Goal: Answer question/provide support: Share knowledge or assist other users

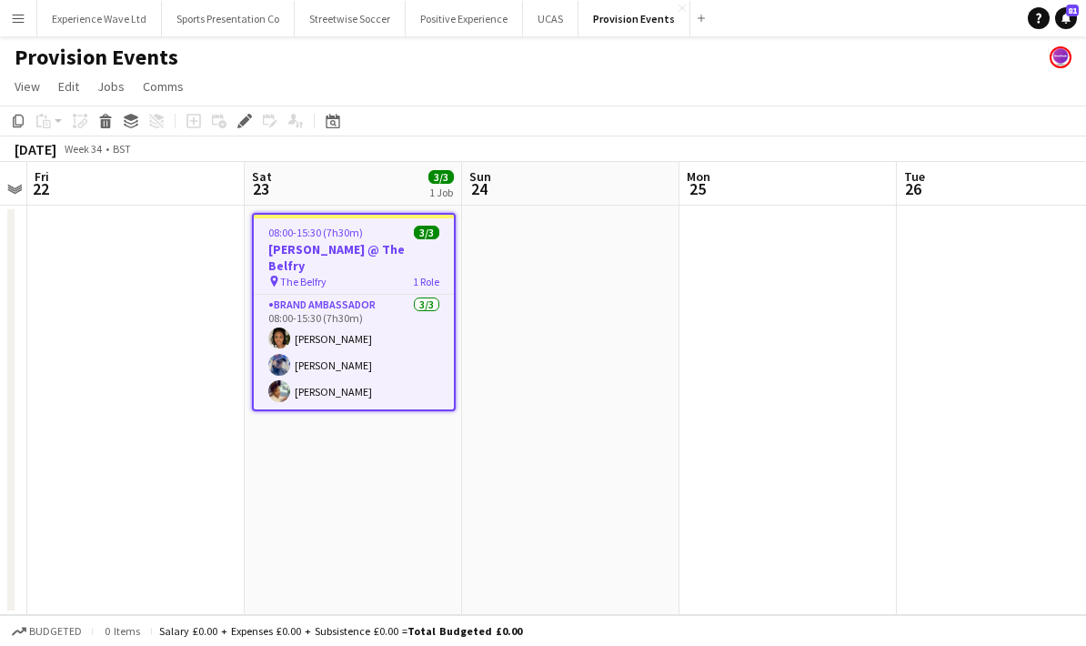
click at [23, 22] on app-icon "Menu" at bounding box center [18, 18] width 15 height 15
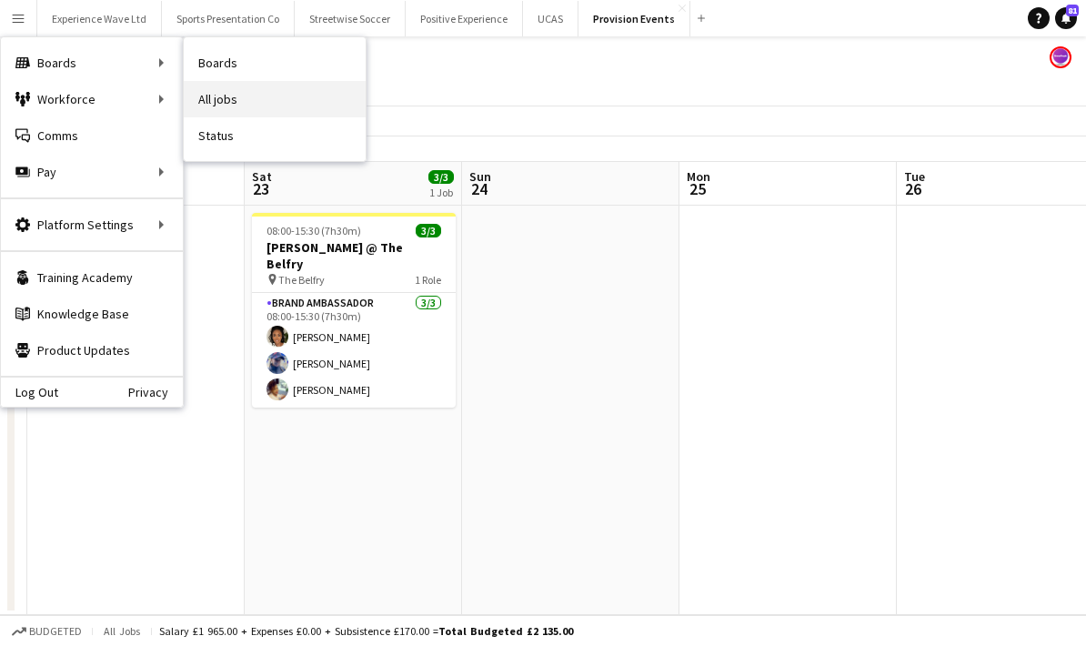
click at [218, 103] on link "All jobs" at bounding box center [275, 99] width 182 height 36
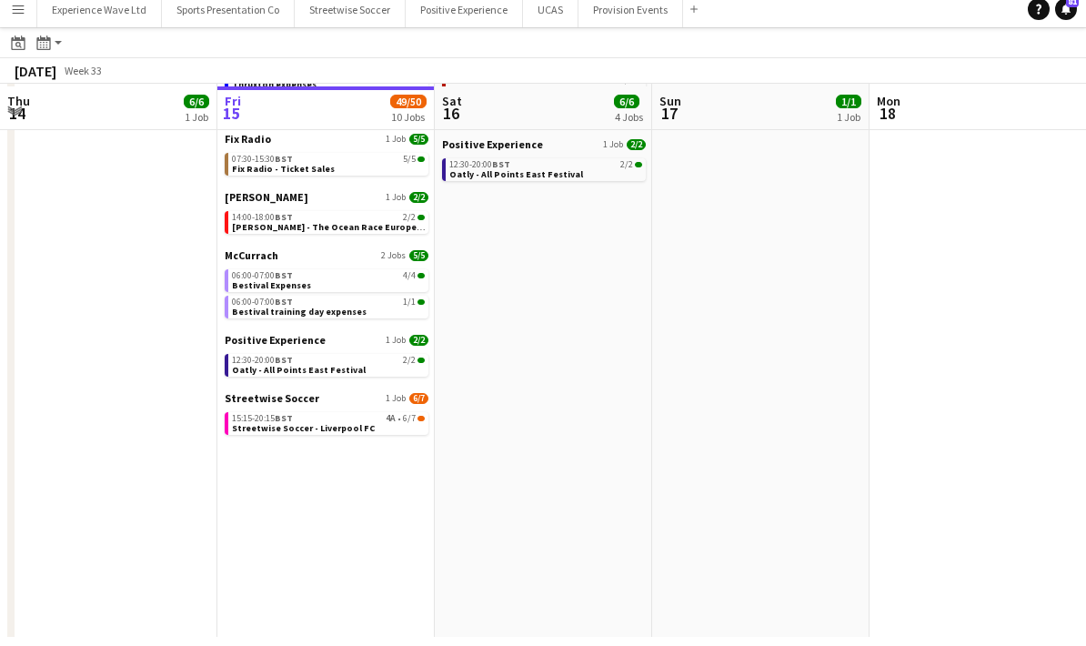
scroll to position [191, 0]
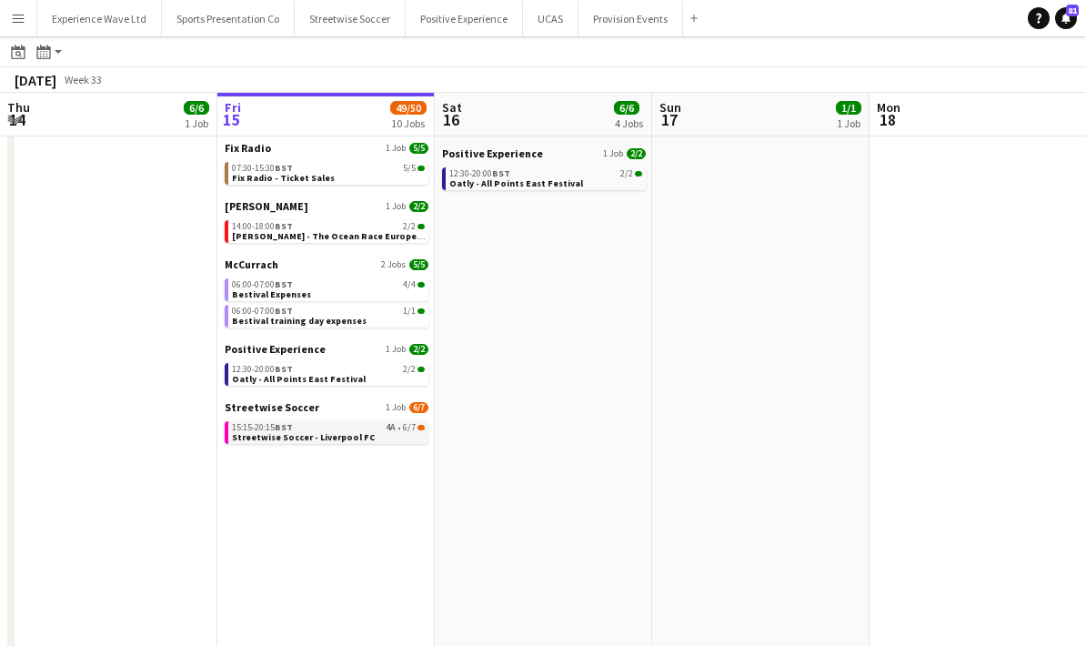
click at [388, 433] on link "15:15-20:15 BST 4A • 6/7 Streetwise Soccer - Liverpool FC" at bounding box center [328, 431] width 193 height 21
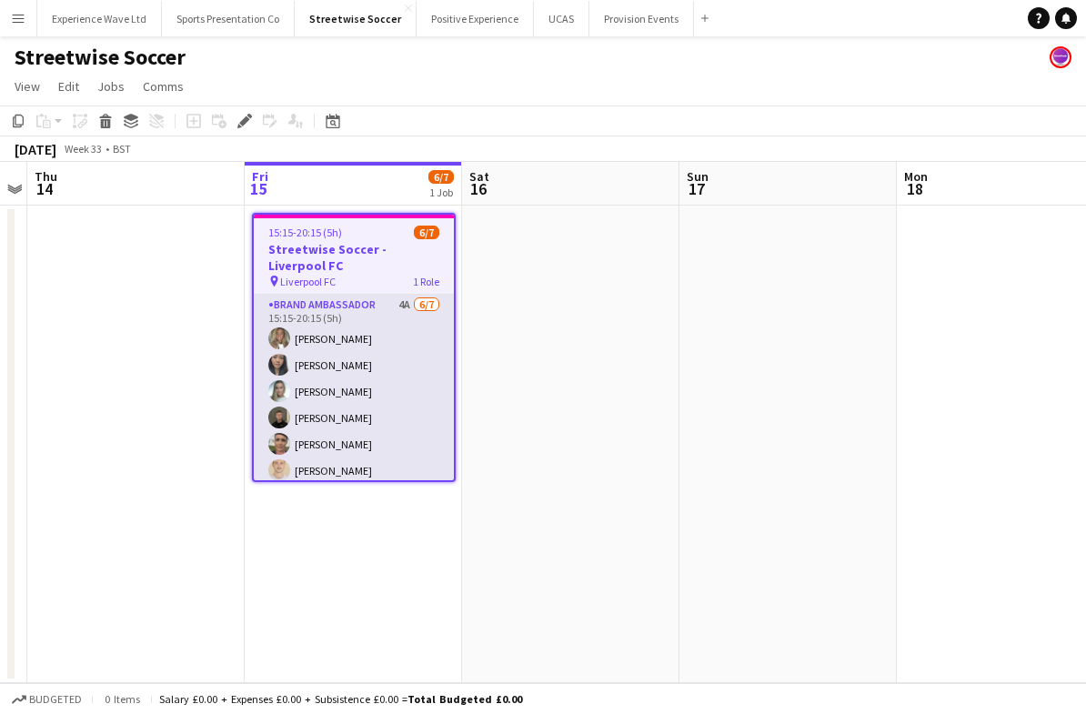
click at [398, 398] on app-card-role "Brand Ambassador 4A [DATE] 15:15-20:15 (5h) [PERSON_NAME] Man [PERSON_NAME] Hel…" at bounding box center [354, 405] width 200 height 220
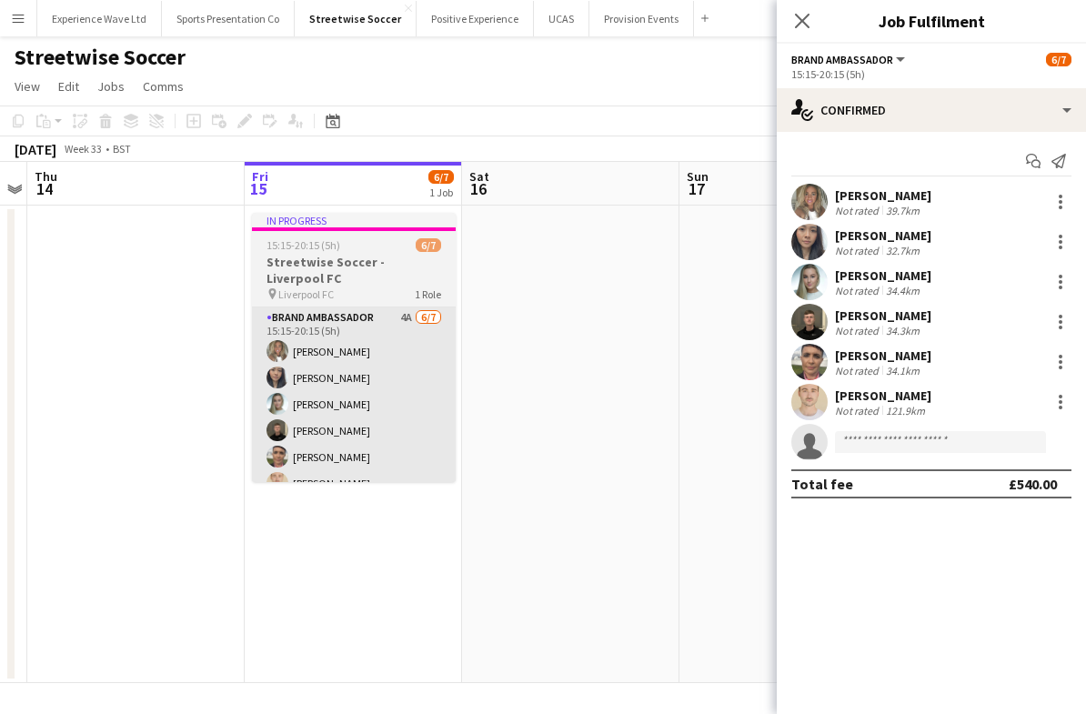
click at [401, 406] on app-card-role "Brand Ambassador 4A [DATE] 15:15-20:15 (5h) [PERSON_NAME] Man [PERSON_NAME] Hel…" at bounding box center [354, 417] width 204 height 220
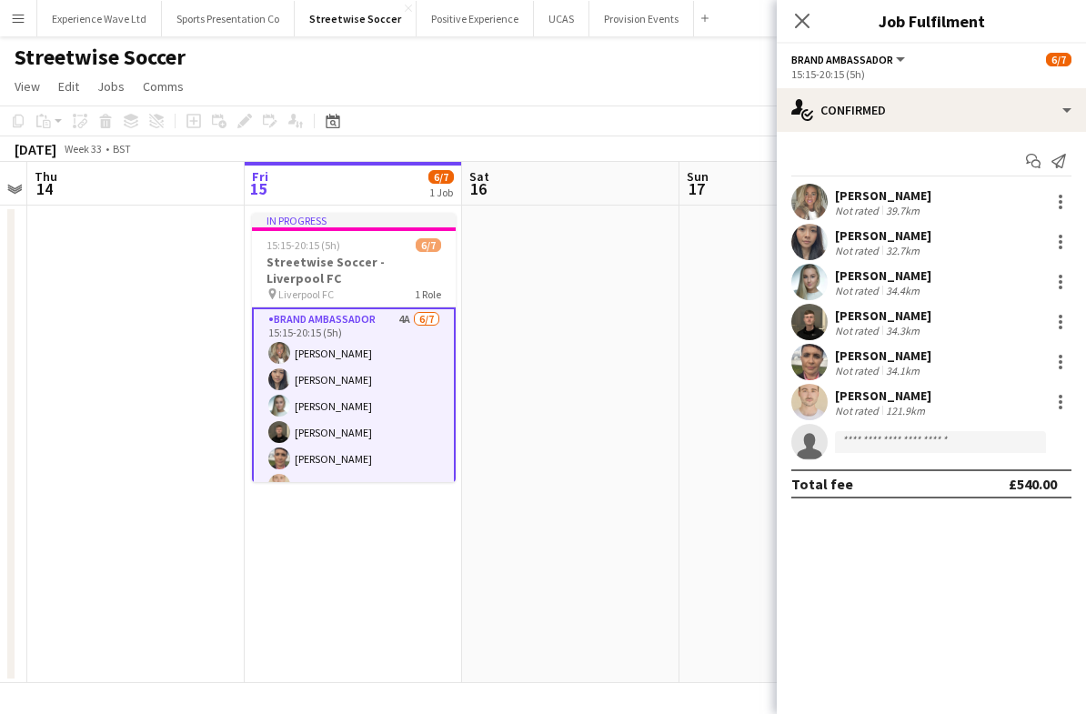
click at [946, 409] on div "[PERSON_NAME] Not rated 121.9km" at bounding box center [931, 402] width 309 height 36
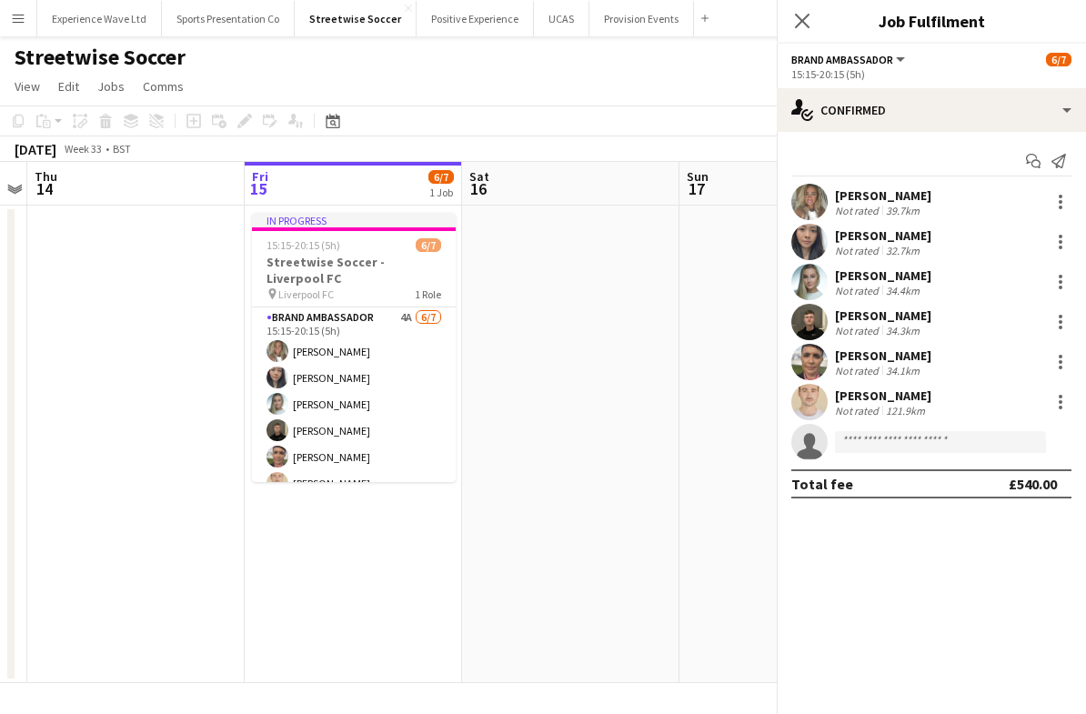
scroll to position [967, 0]
click at [912, 400] on div "[PERSON_NAME]" at bounding box center [883, 395] width 96 height 16
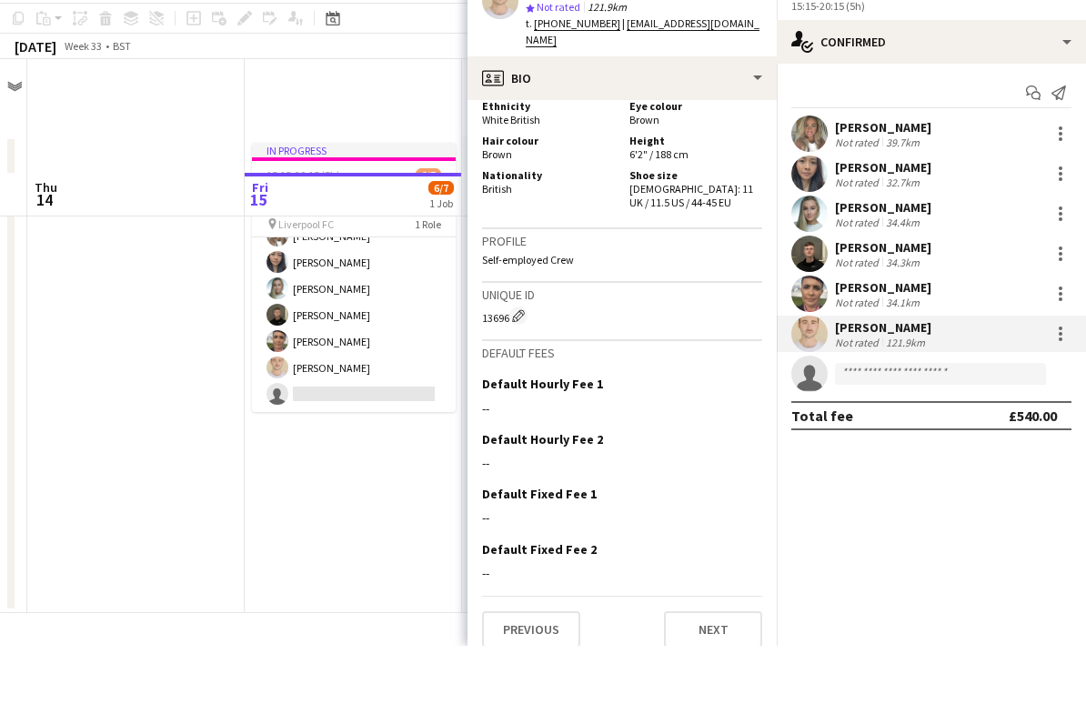
scroll to position [45, 0]
click at [726, 679] on button "Next" at bounding box center [713, 697] width 98 height 36
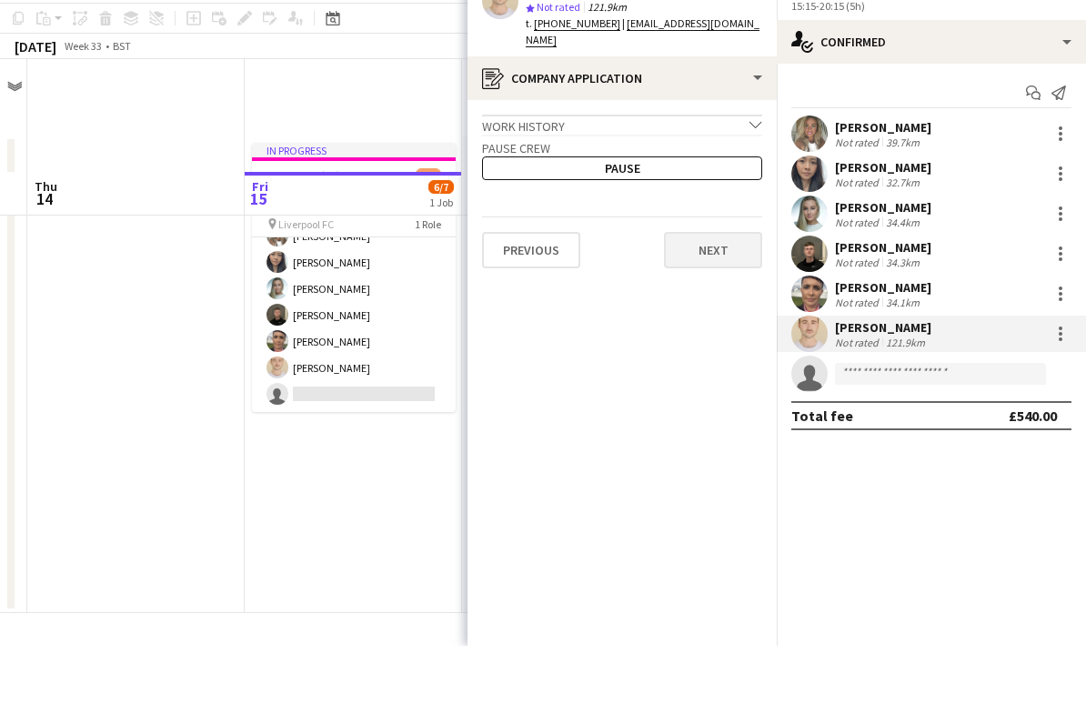
click at [738, 300] on button "Next" at bounding box center [713, 318] width 98 height 36
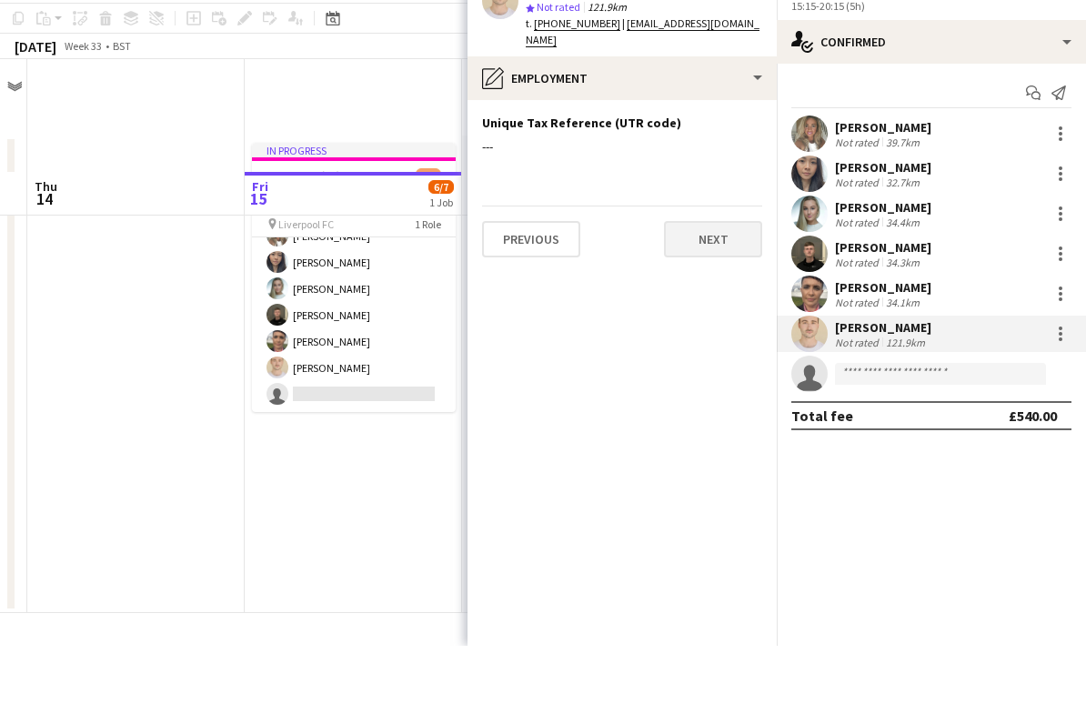
click at [741, 289] on button "Next" at bounding box center [713, 307] width 98 height 36
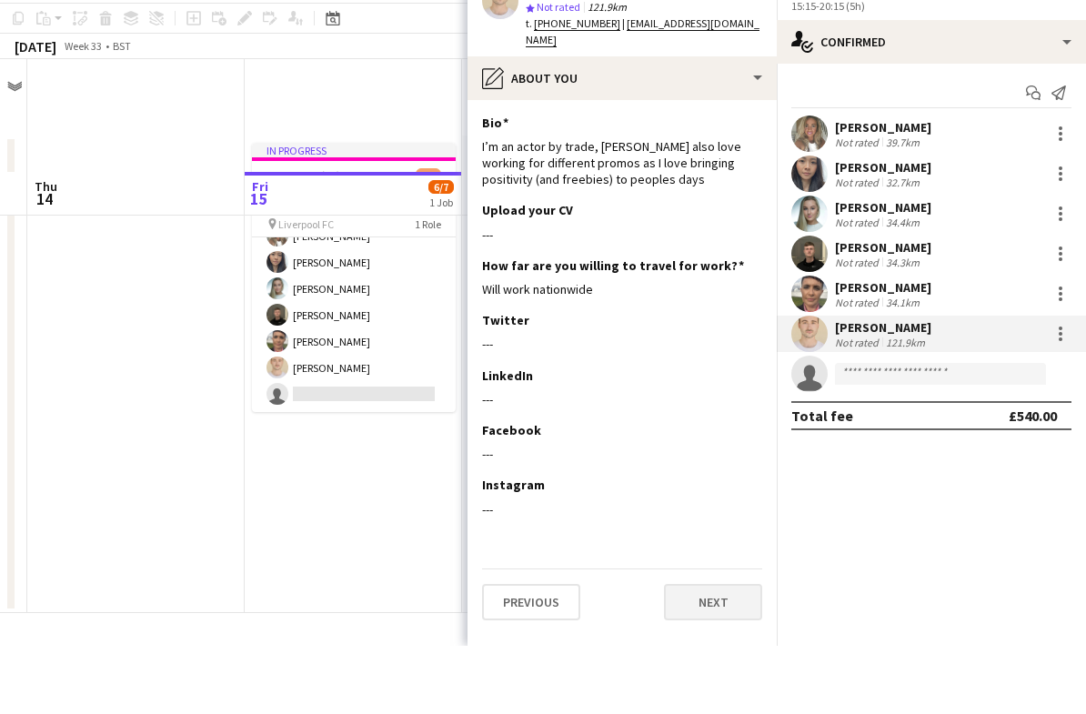
click at [723, 652] on button "Next" at bounding box center [713, 670] width 98 height 36
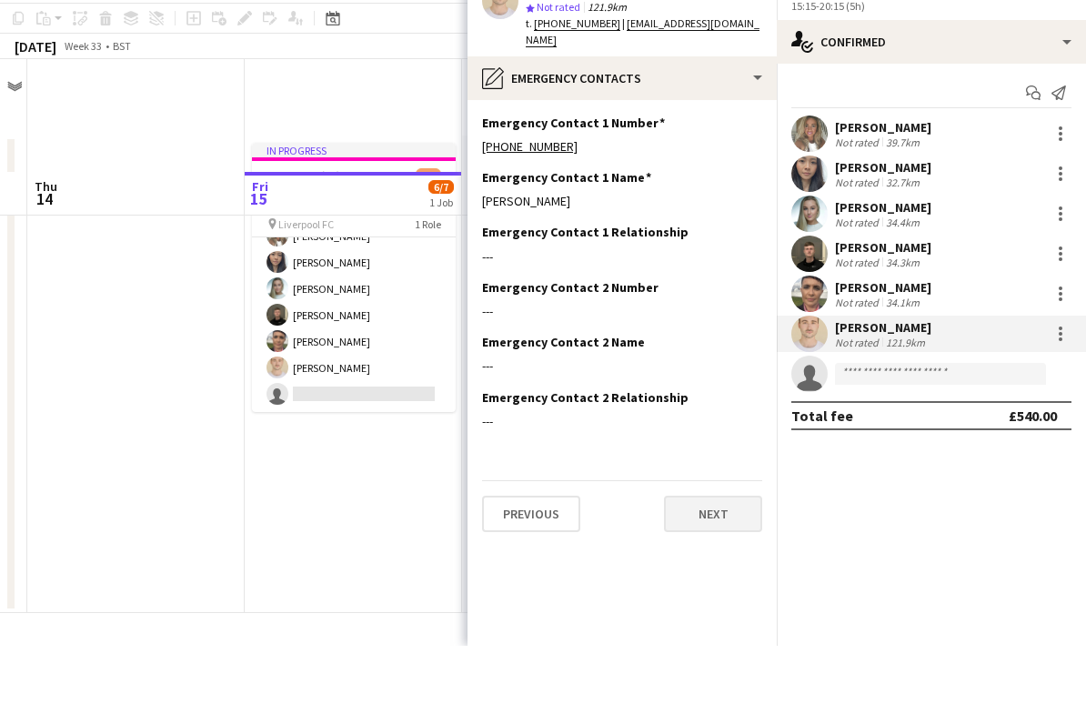
click at [741, 564] on button "Next" at bounding box center [713, 582] width 98 height 36
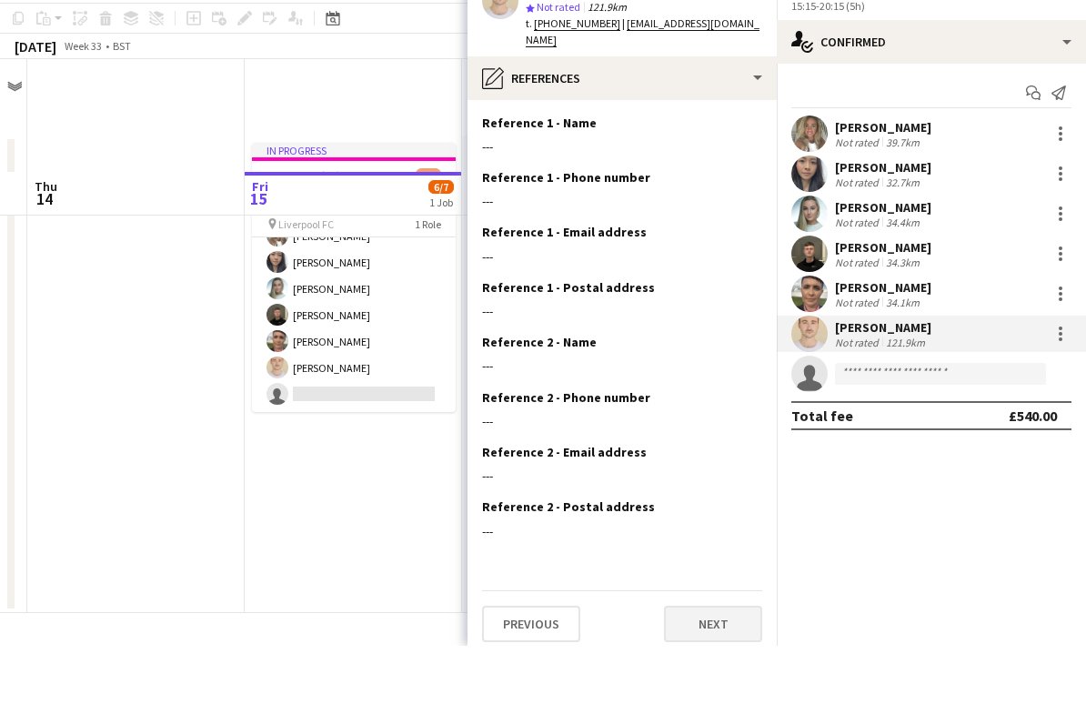
click at [718, 674] on button "Next" at bounding box center [713, 692] width 98 height 36
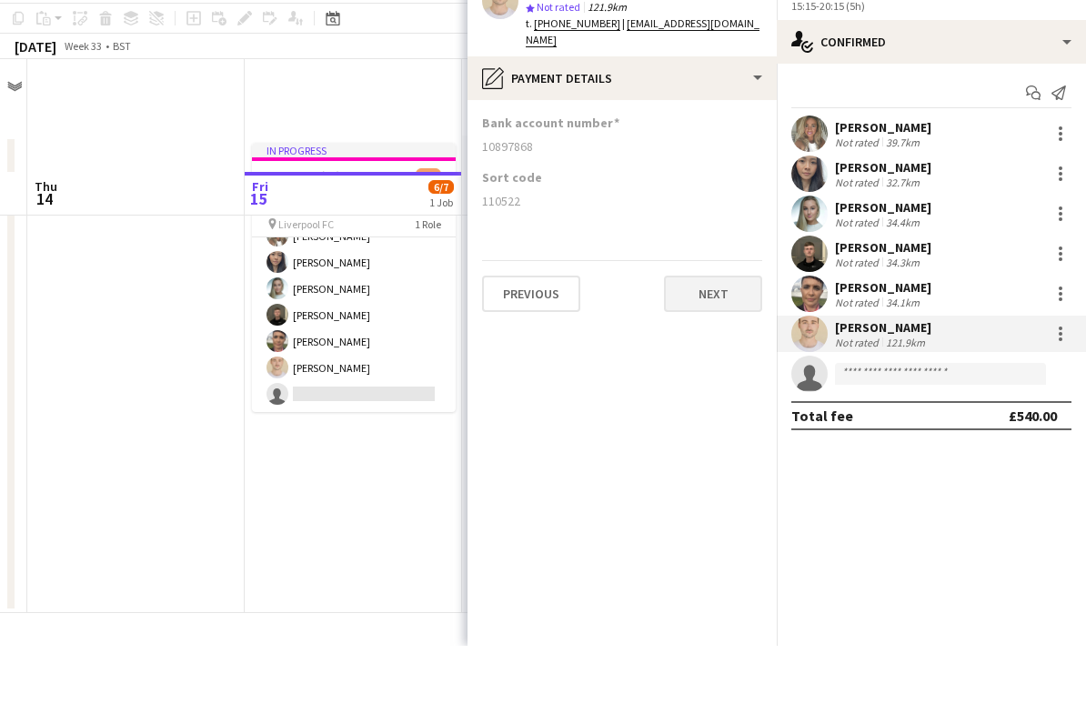
click at [735, 344] on button "Next" at bounding box center [713, 362] width 98 height 36
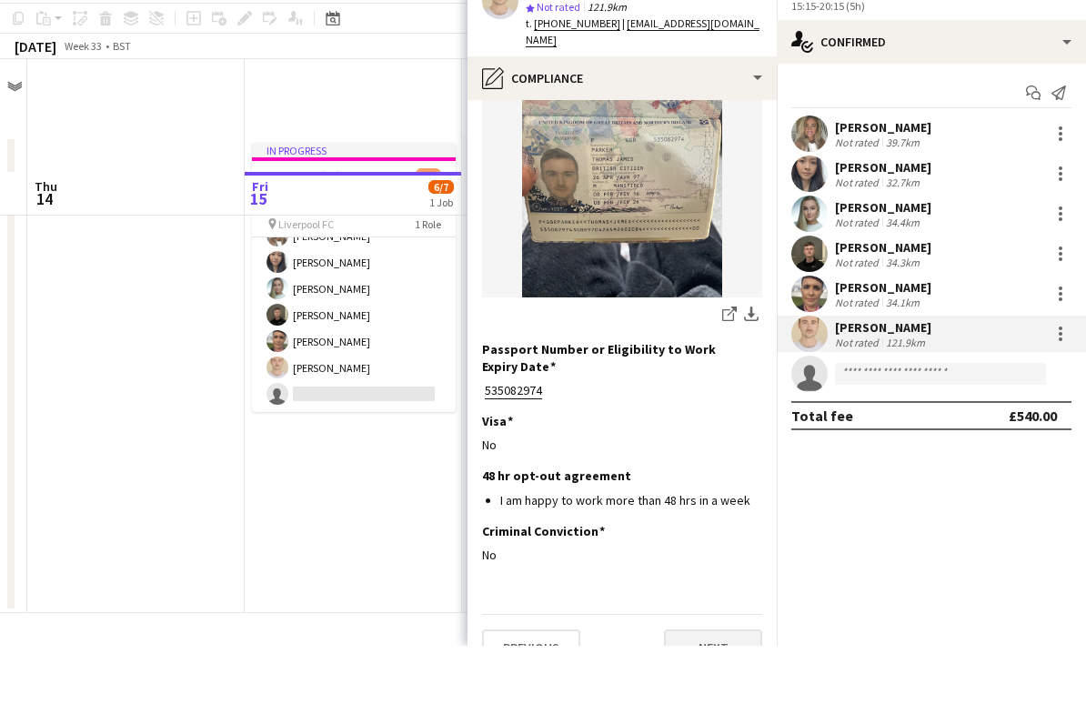
scroll to position [232, 0]
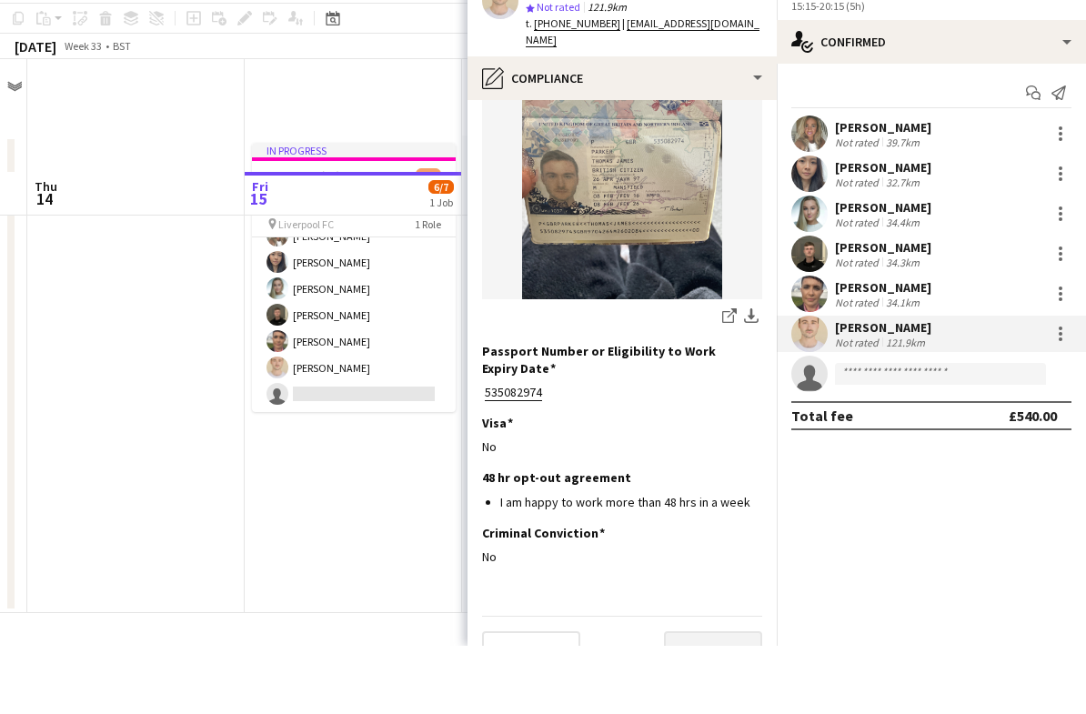
click at [735, 699] on button "Next" at bounding box center [713, 717] width 98 height 36
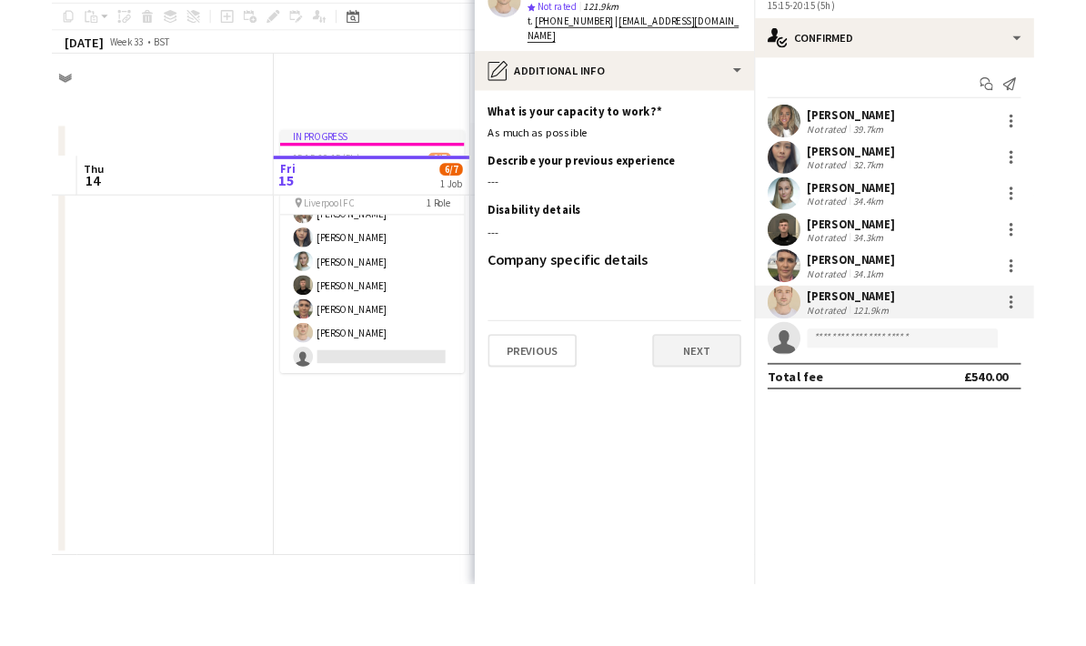
scroll to position [0, 0]
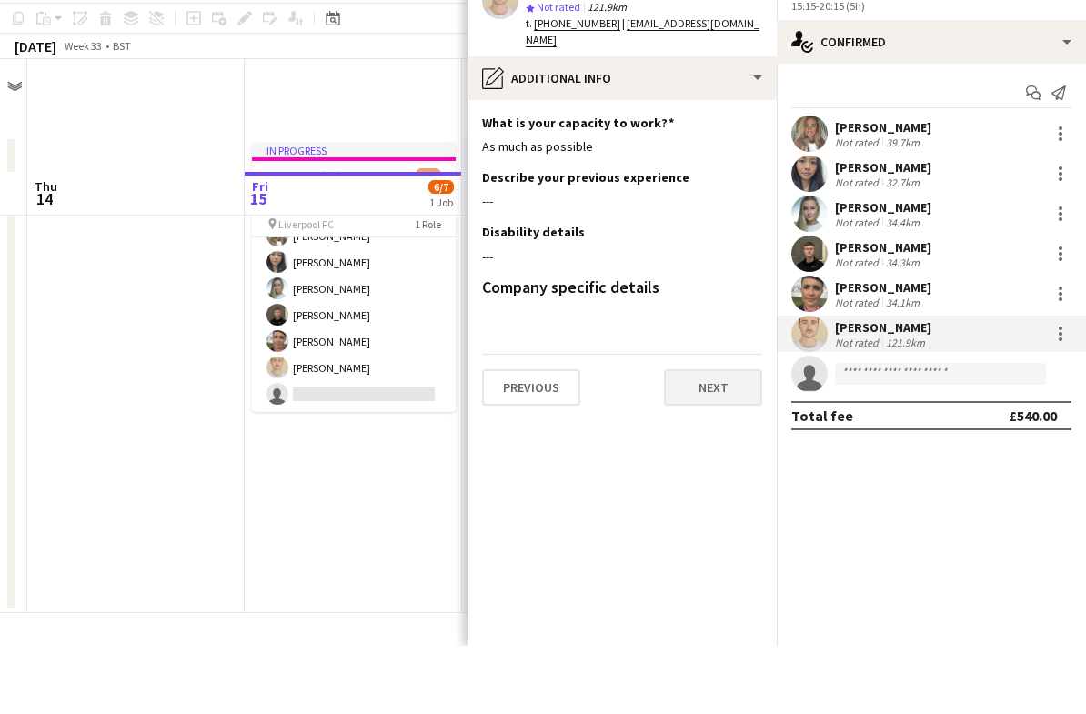
click at [726, 438] on button "Next" at bounding box center [713, 456] width 98 height 36
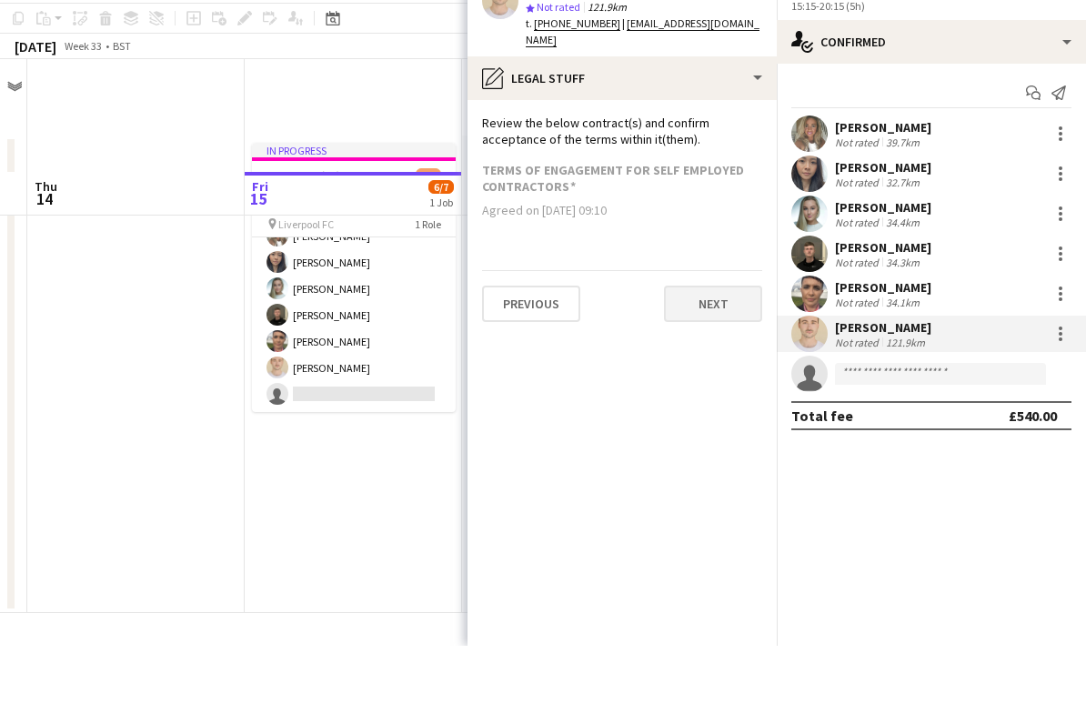
click at [746, 354] on button "Next" at bounding box center [713, 372] width 98 height 36
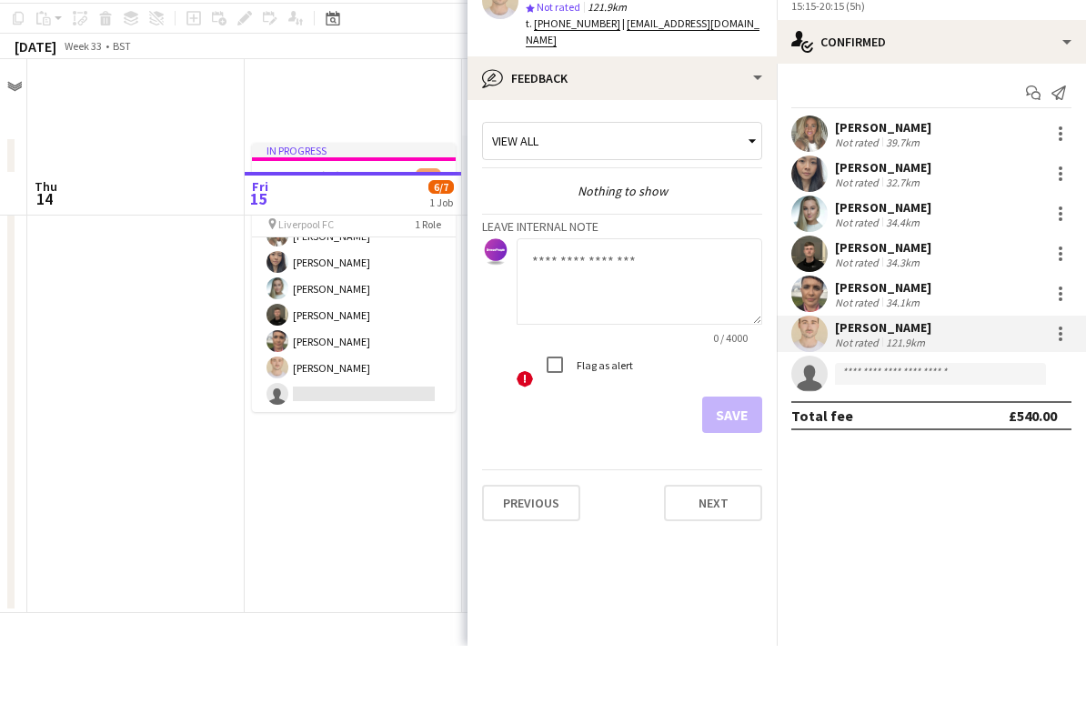
click at [648, 307] on textarea at bounding box center [640, 350] width 246 height 86
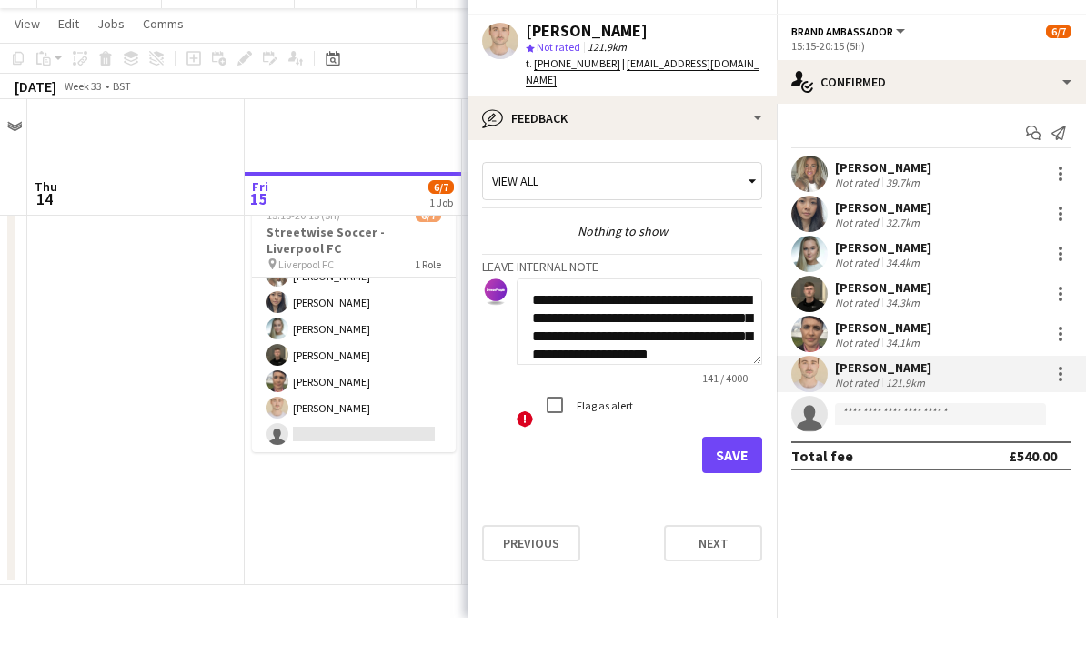
scroll to position [32, 0]
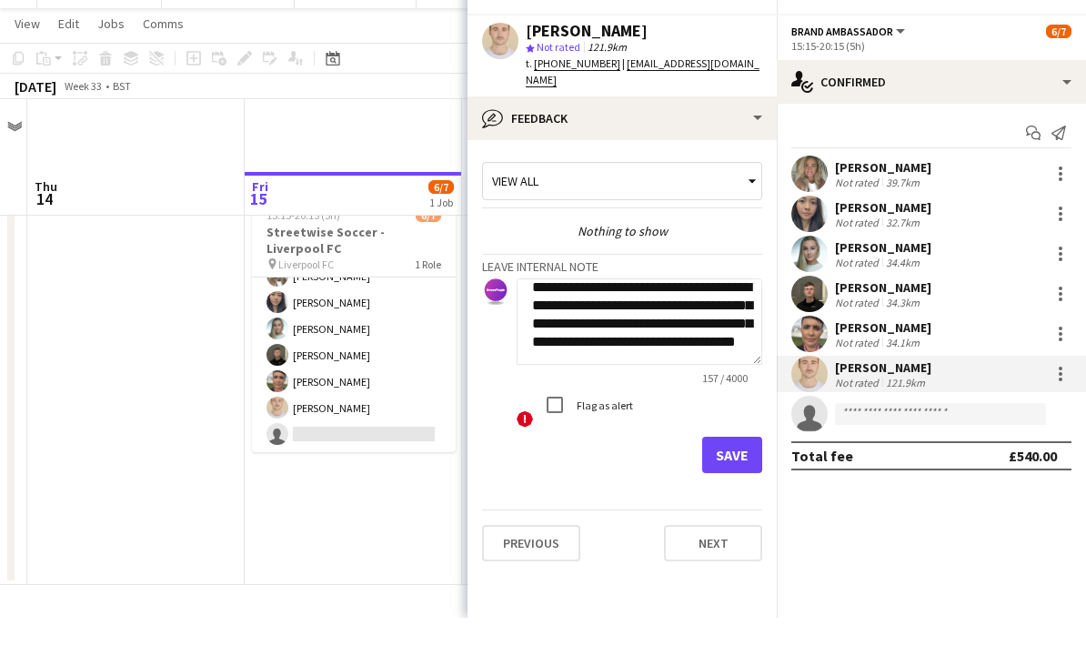
type textarea "**********"
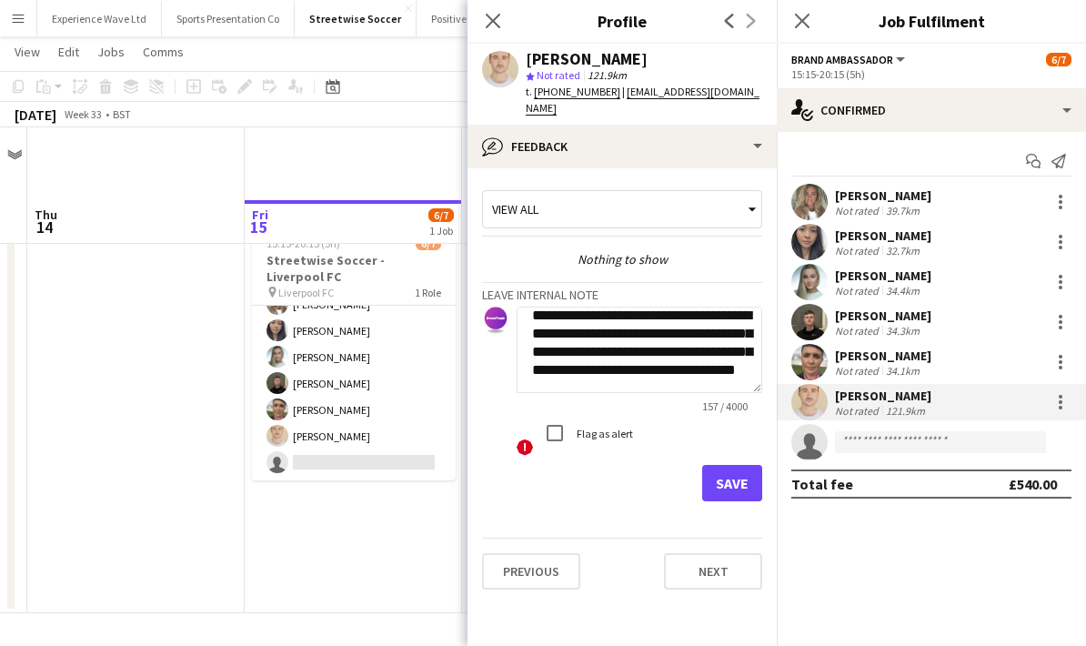
click at [748, 465] on button "Save" at bounding box center [732, 483] width 60 height 36
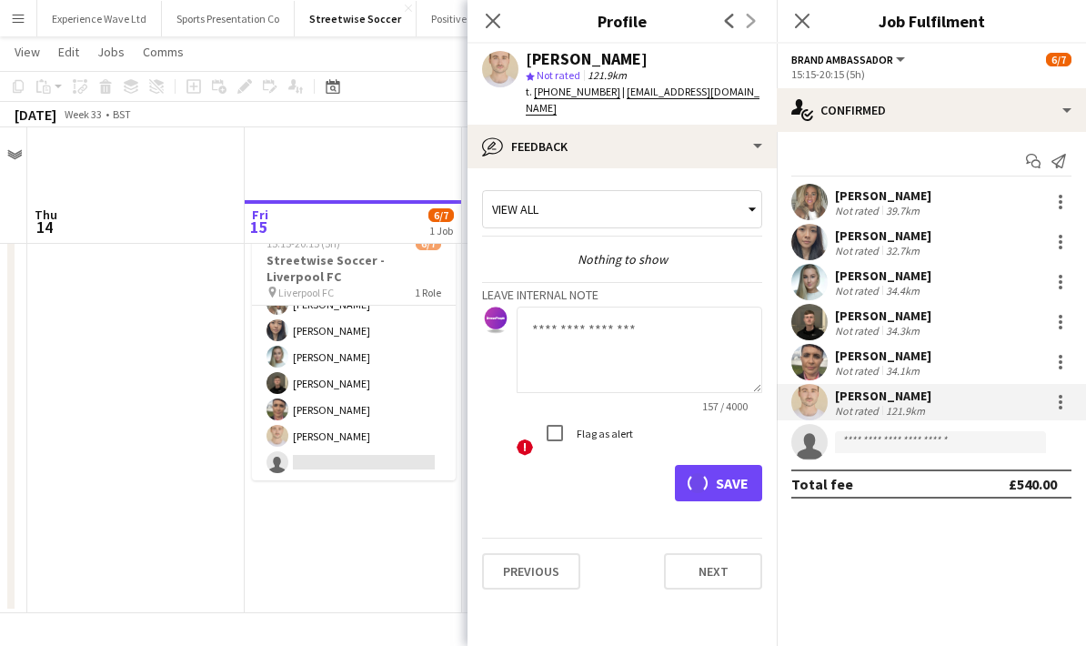
scroll to position [0, 0]
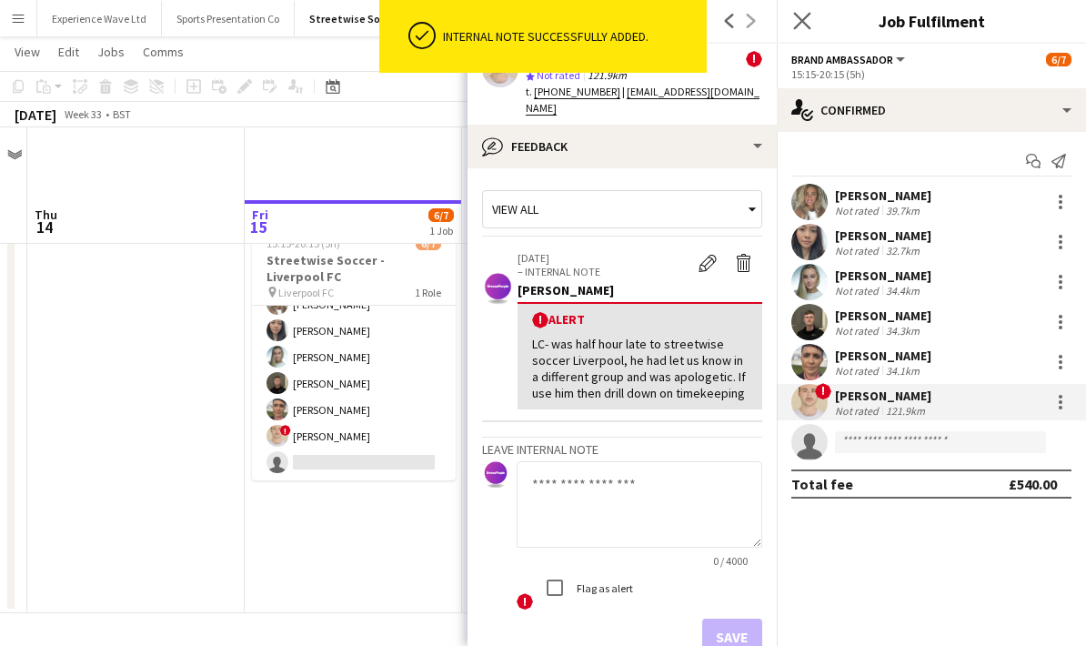
click at [812, 15] on app-icon "Close pop-in" at bounding box center [803, 21] width 26 height 26
